Goal: Task Accomplishment & Management: Complete application form

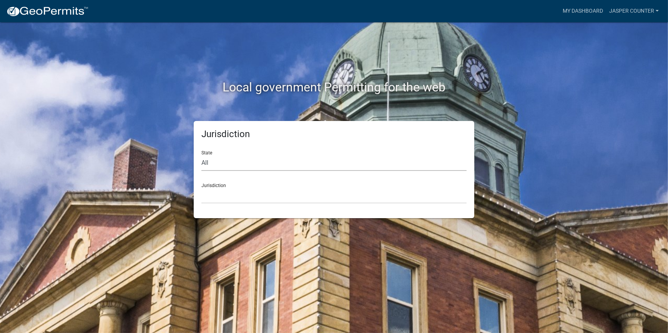
click at [229, 163] on select "All [US_STATE] [US_STATE] [US_STATE] [US_STATE] [US_STATE] [US_STATE] [US_STATE…" at bounding box center [333, 163] width 265 height 16
select select "[US_STATE]"
click at [201, 155] on select "All [US_STATE] [US_STATE] [US_STATE] [US_STATE] [US_STATE] [US_STATE] [US_STATE…" at bounding box center [333, 163] width 265 height 16
drag, startPoint x: 211, startPoint y: 194, endPoint x: 211, endPoint y: 204, distance: 10.0
click at [211, 194] on select "[GEOGRAPHIC_DATA], [US_STATE] [GEOGRAPHIC_DATA], [US_STATE]" at bounding box center [333, 196] width 265 height 16
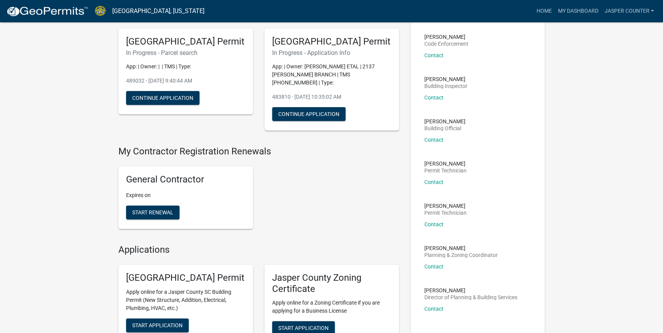
scroll to position [105, 0]
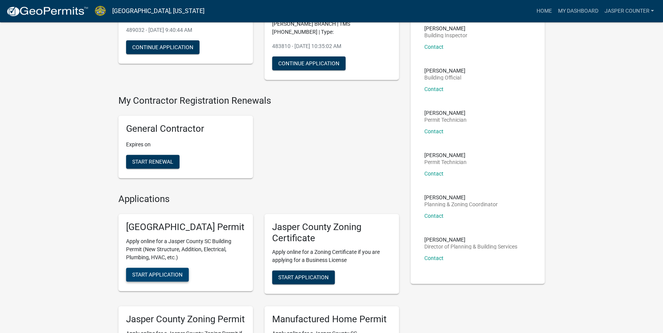
click at [156, 278] on span "Start Application" at bounding box center [157, 274] width 50 height 6
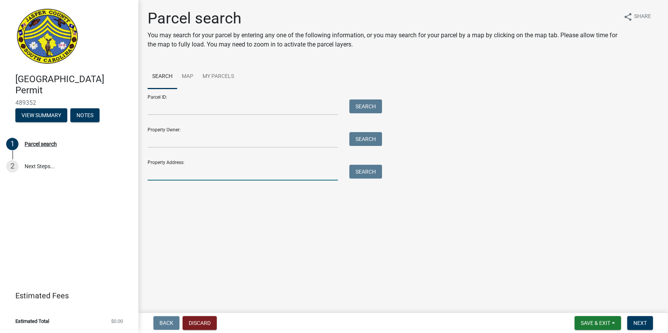
click at [188, 170] on input "Property Address:" at bounding box center [243, 173] width 190 height 16
type input "1341 [PERSON_NAME]"
click at [376, 171] on button "Search" at bounding box center [365, 172] width 33 height 14
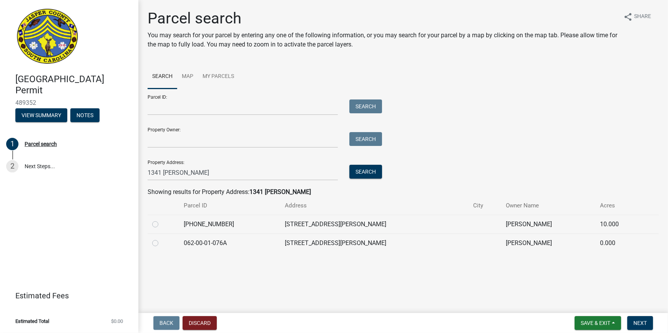
click at [161, 220] on label at bounding box center [161, 220] width 0 height 0
click at [161, 224] on input "radio" at bounding box center [163, 222] width 5 height 5
radio input "true"
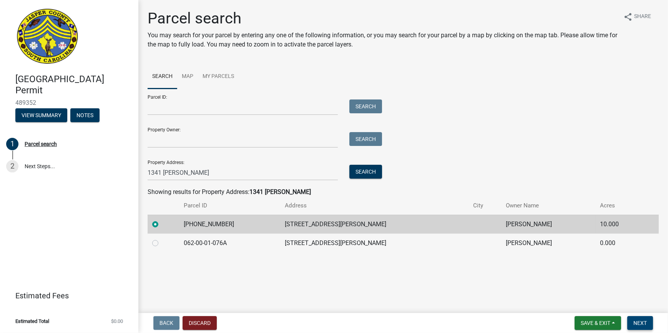
click at [641, 320] on span "Next" at bounding box center [639, 323] width 13 height 6
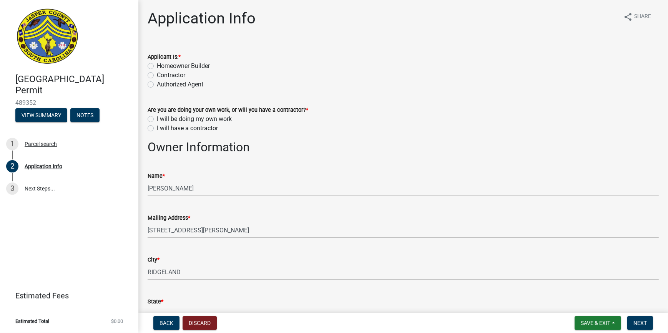
click at [157, 76] on label "Contractor" at bounding box center [171, 75] width 28 height 9
click at [157, 76] on input "Contractor" at bounding box center [159, 73] width 5 height 5
radio input "true"
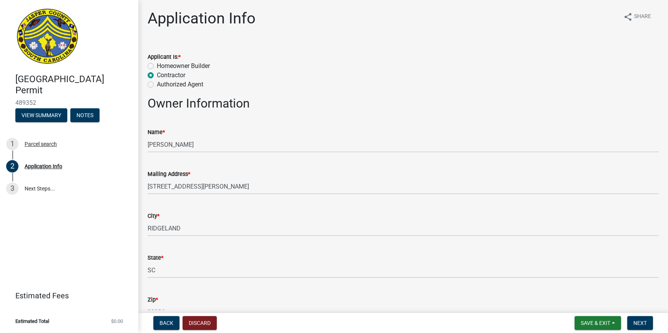
click at [157, 65] on label "Homeowner Builder" at bounding box center [183, 66] width 53 height 9
click at [157, 65] on input "Homeowner Builder" at bounding box center [159, 64] width 5 height 5
radio input "true"
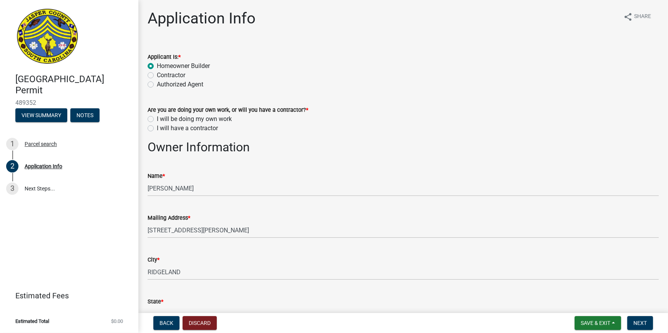
click at [157, 127] on label "I will have a contractor" at bounding box center [187, 128] width 61 height 9
click at [157, 127] on input "I will have a contractor" at bounding box center [159, 126] width 5 height 5
radio input "true"
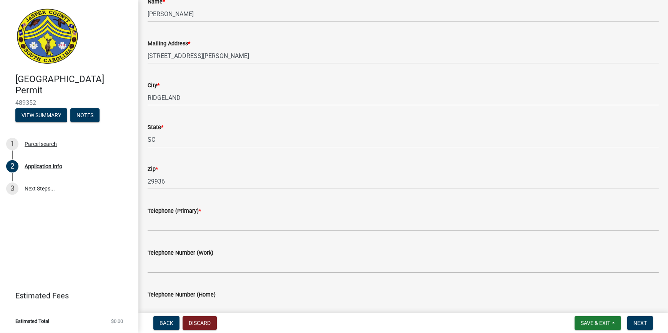
scroll to position [209, 0]
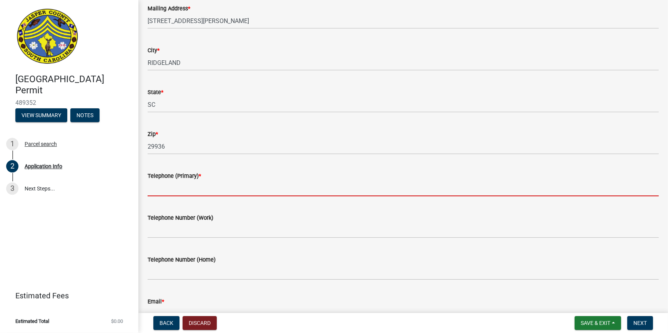
click at [198, 189] on input "Telephone (Primary) *" at bounding box center [403, 189] width 511 height 16
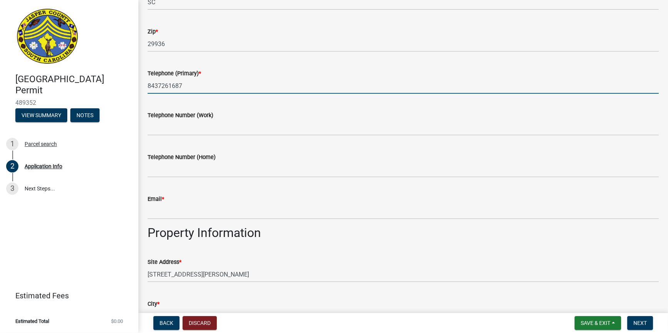
scroll to position [314, 0]
type input "8437261687"
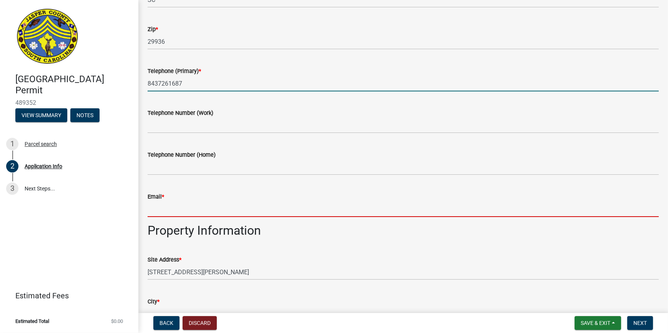
click at [191, 203] on input "Email *" at bounding box center [403, 209] width 511 height 16
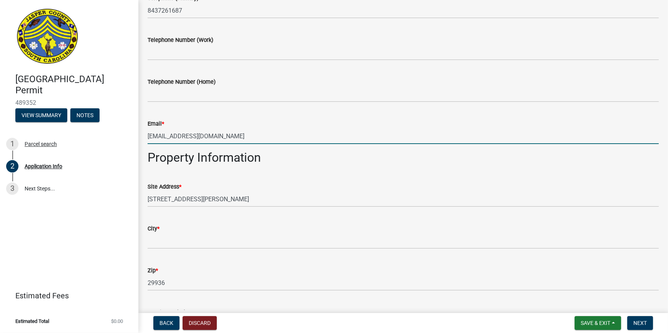
scroll to position [419, 0]
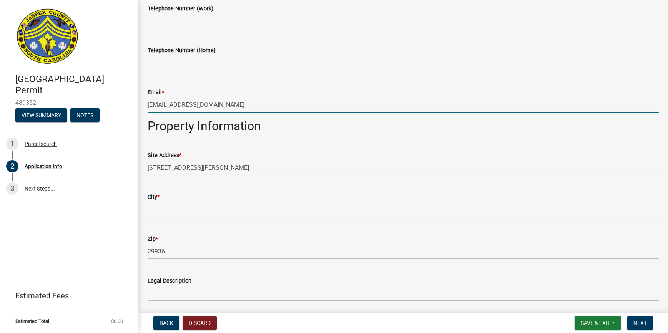
type input "[EMAIL_ADDRESS][DOMAIN_NAME]"
click at [176, 218] on wm-data-entity-input "City *" at bounding box center [403, 203] width 511 height 42
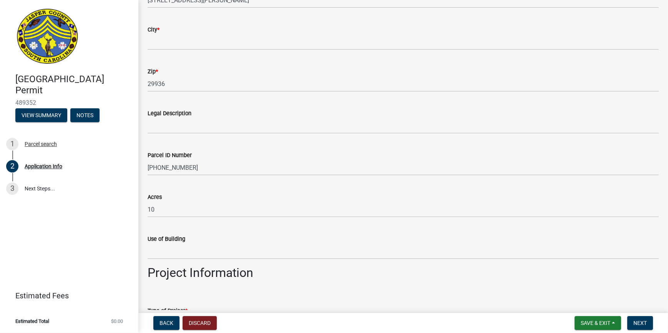
scroll to position [586, 0]
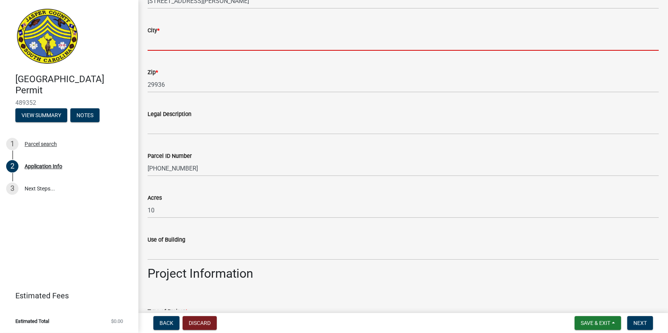
click at [168, 45] on input "City *" at bounding box center [403, 43] width 511 height 16
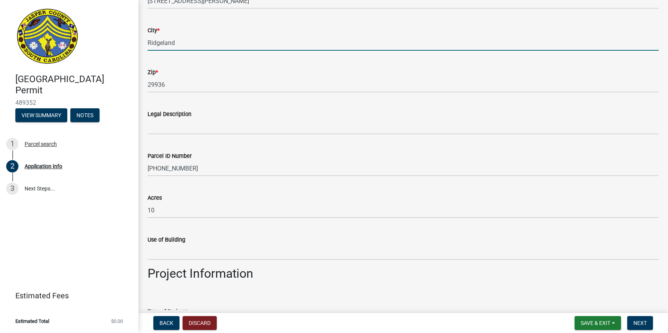
type input "Ridgeland"
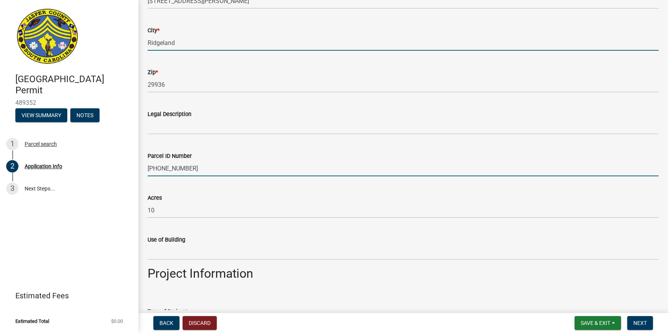
click at [265, 173] on input "[PHONE_NUMBER]" at bounding box center [403, 169] width 511 height 16
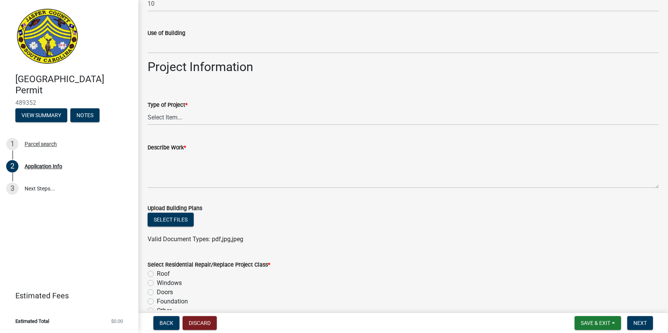
scroll to position [796, 0]
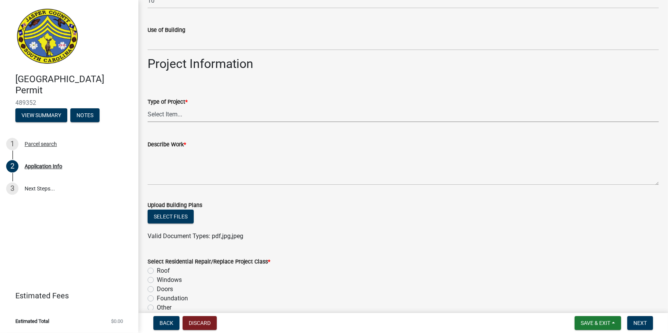
click at [161, 118] on select "Select Item... Construction Trailer/Shipping Container Residential Demolition C…" at bounding box center [403, 114] width 511 height 16
click at [148, 106] on select "Select Item... Construction Trailer/Shipping Container Residential Demolition C…" at bounding box center [403, 114] width 511 height 16
select select "83a29df9-b3ca-487b-b3ec-56d88b03b1fe"
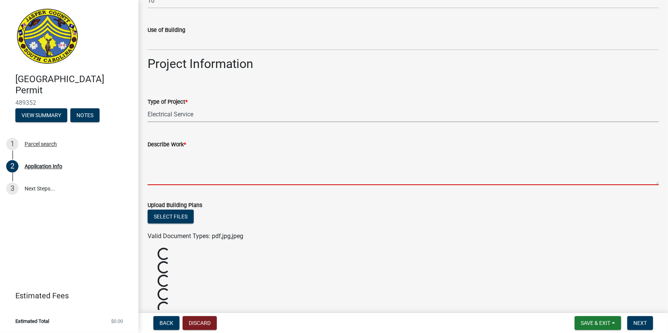
click at [180, 158] on textarea "Describe Work *" at bounding box center [403, 167] width 511 height 36
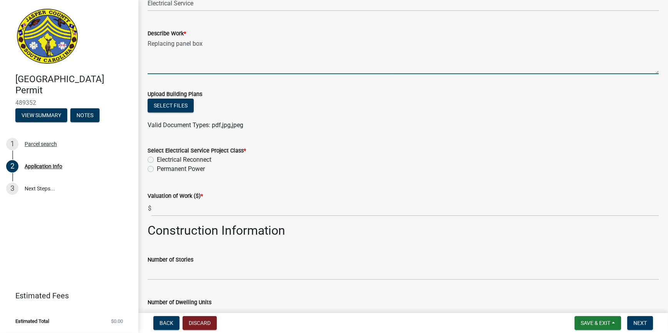
scroll to position [935, 0]
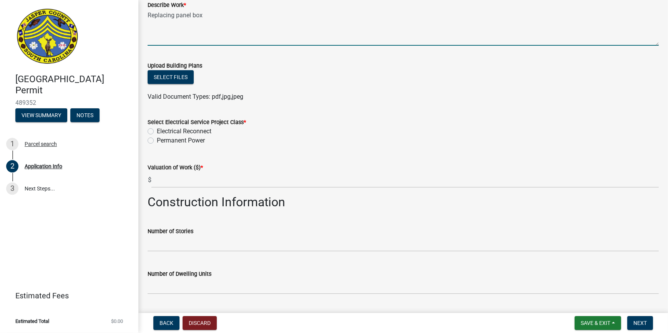
type textarea "Replacing panel box"
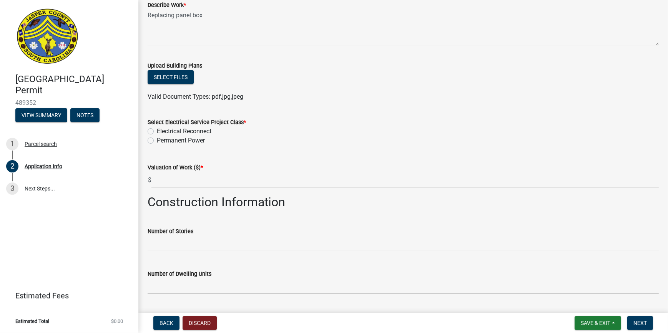
click at [157, 138] on label "Permanent Power" at bounding box center [181, 140] width 48 height 9
click at [157, 138] on input "Permanent Power" at bounding box center [159, 138] width 5 height 5
radio input "true"
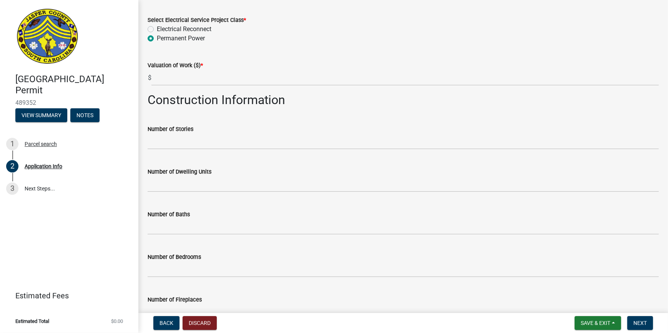
scroll to position [1040, 0]
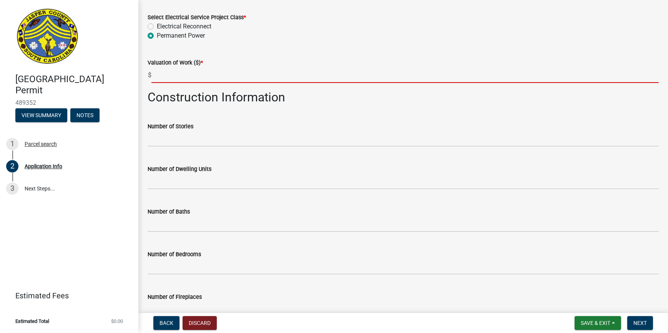
click at [176, 77] on input "text" at bounding box center [404, 75] width 507 height 16
type input "v"
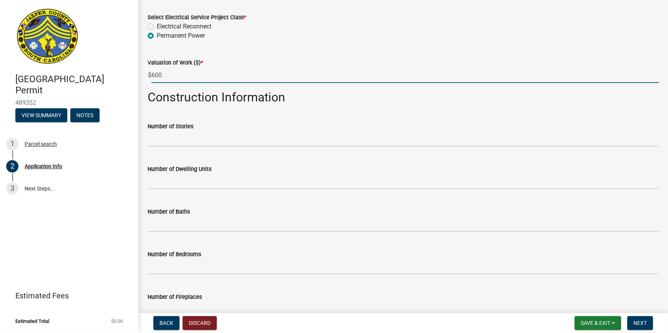
type input "600"
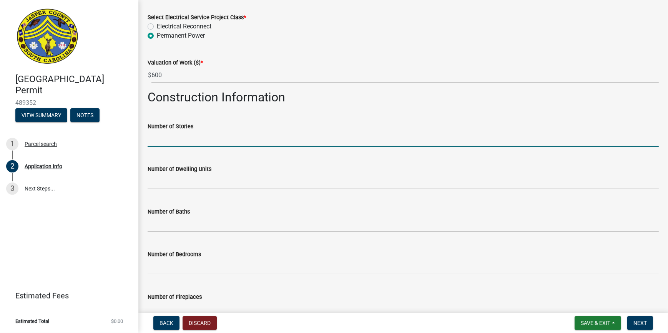
click at [382, 134] on input "text" at bounding box center [403, 139] width 511 height 16
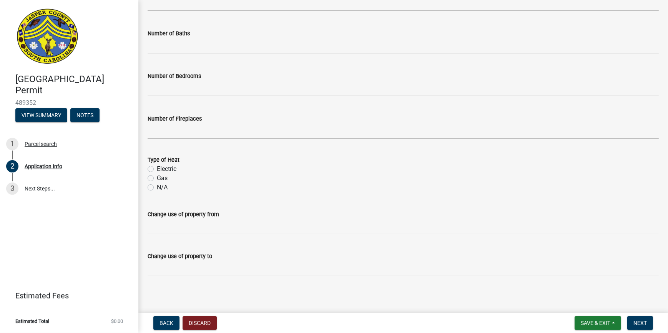
scroll to position [1220, 0]
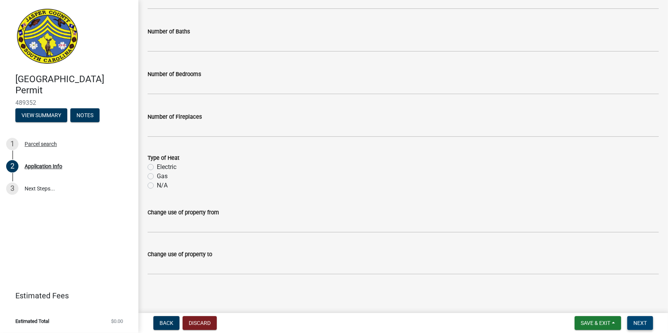
click at [636, 319] on button "Next" at bounding box center [640, 323] width 26 height 14
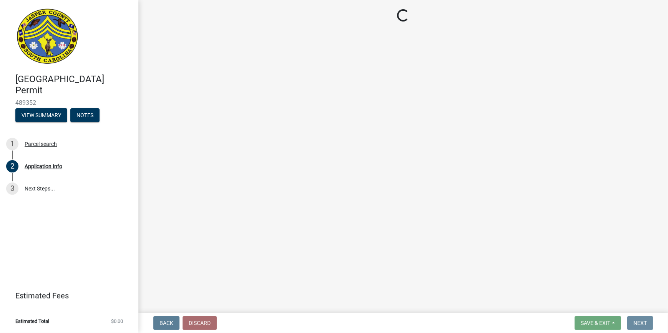
scroll to position [0, 0]
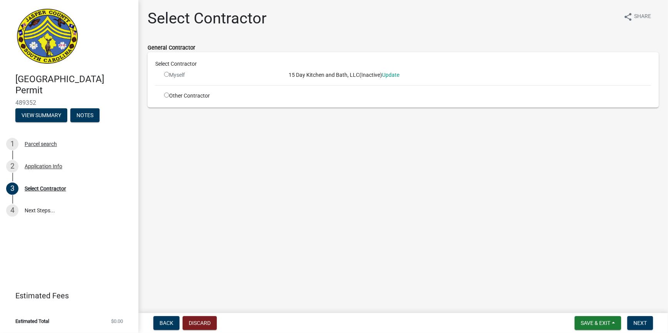
click at [166, 96] on input "radio" at bounding box center [166, 95] width 5 height 5
radio input "true"
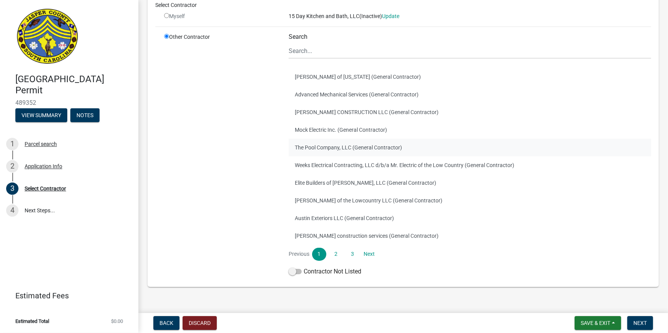
scroll to position [82, 0]
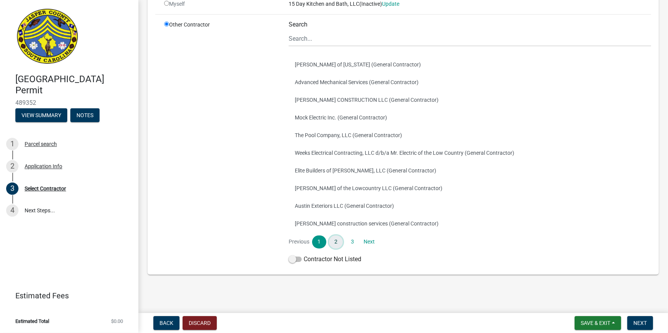
click at [336, 239] on link "2" at bounding box center [336, 242] width 14 height 13
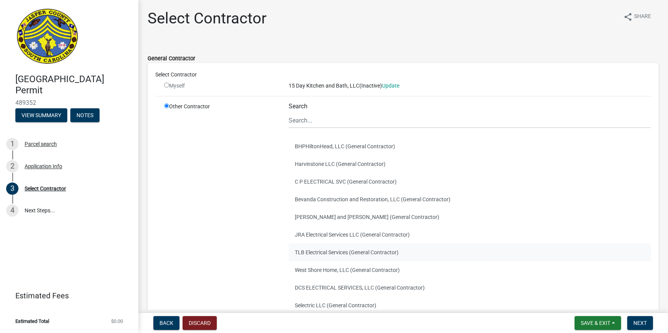
click at [340, 259] on button "TLB Electrical Services (General Contractor)" at bounding box center [470, 253] width 362 height 18
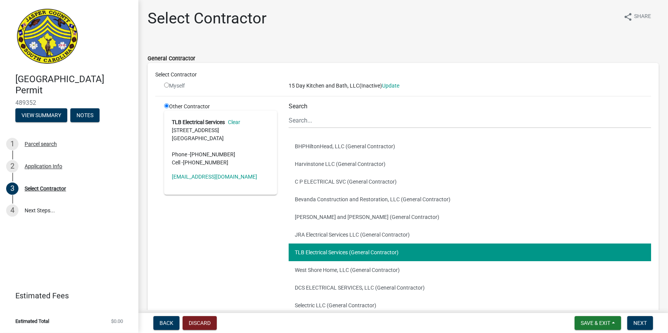
scroll to position [70, 0]
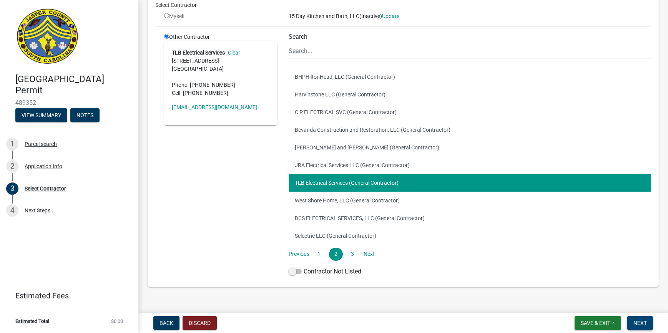
click at [641, 324] on span "Next" at bounding box center [639, 323] width 13 height 6
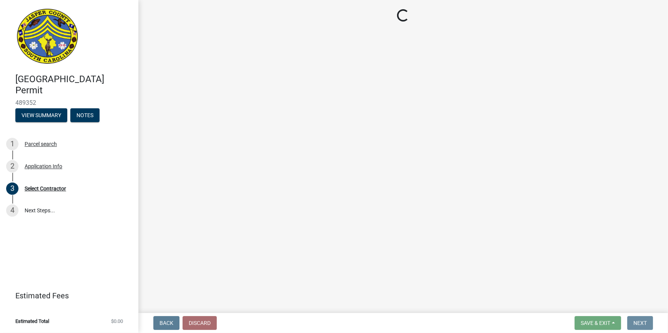
scroll to position [0, 0]
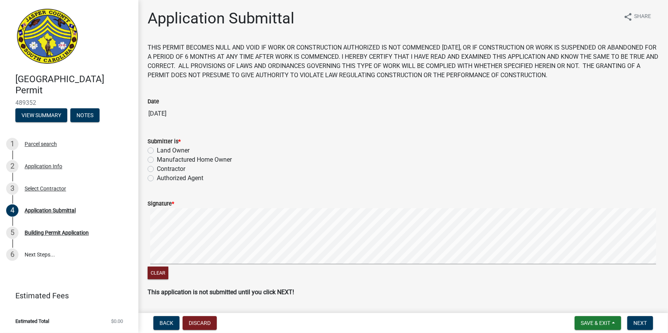
click at [157, 151] on label "Land Owner" at bounding box center [173, 150] width 33 height 9
click at [157, 151] on input "Land Owner" at bounding box center [159, 148] width 5 height 5
radio input "true"
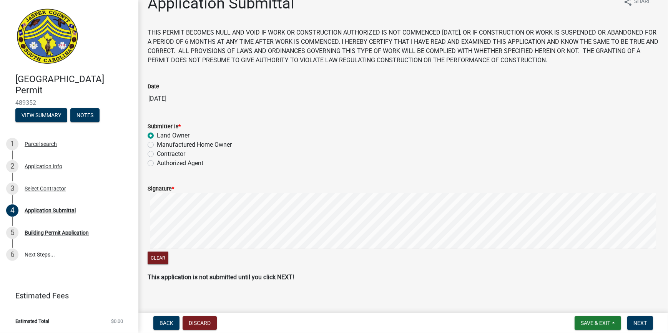
scroll to position [23, 0]
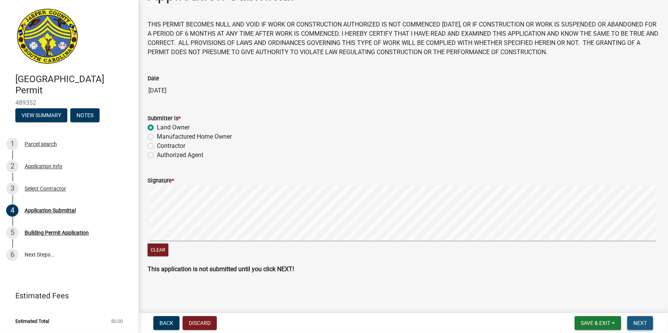
click at [643, 323] on span "Next" at bounding box center [639, 323] width 13 height 6
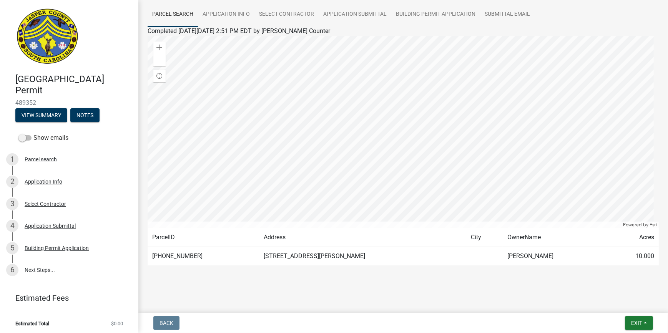
scroll to position [57, 0]
click at [632, 326] on span "Exit" at bounding box center [636, 323] width 11 height 6
click at [603, 303] on button "Save & Exit" at bounding box center [623, 303] width 62 height 18
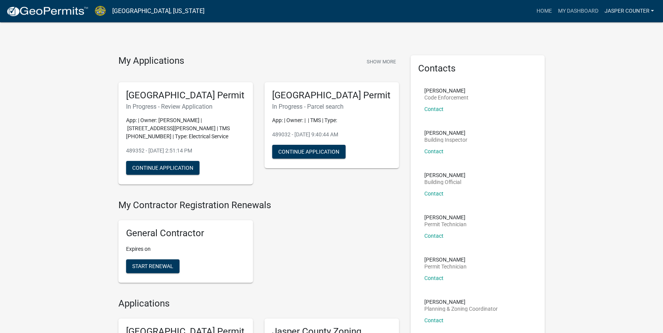
click at [626, 15] on link "Jasper Counter" at bounding box center [629, 11] width 56 height 15
click at [614, 56] on link "Logout" at bounding box center [626, 56] width 62 height 18
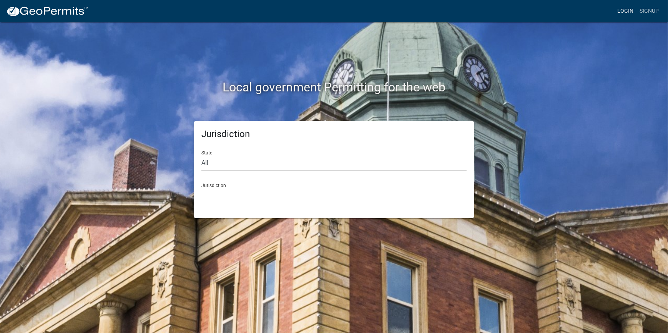
click at [626, 10] on link "Login" at bounding box center [625, 11] width 22 height 15
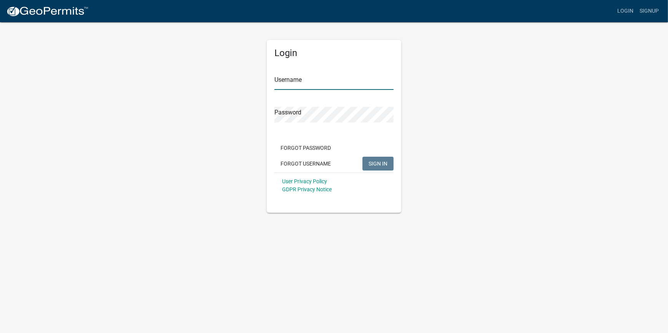
click at [275, 82] on input "Username" at bounding box center [333, 82] width 119 height 16
type input "[PERSON_NAME]"
click at [362, 157] on button "SIGN IN" at bounding box center [377, 164] width 31 height 14
